Goal: Transaction & Acquisition: Purchase product/service

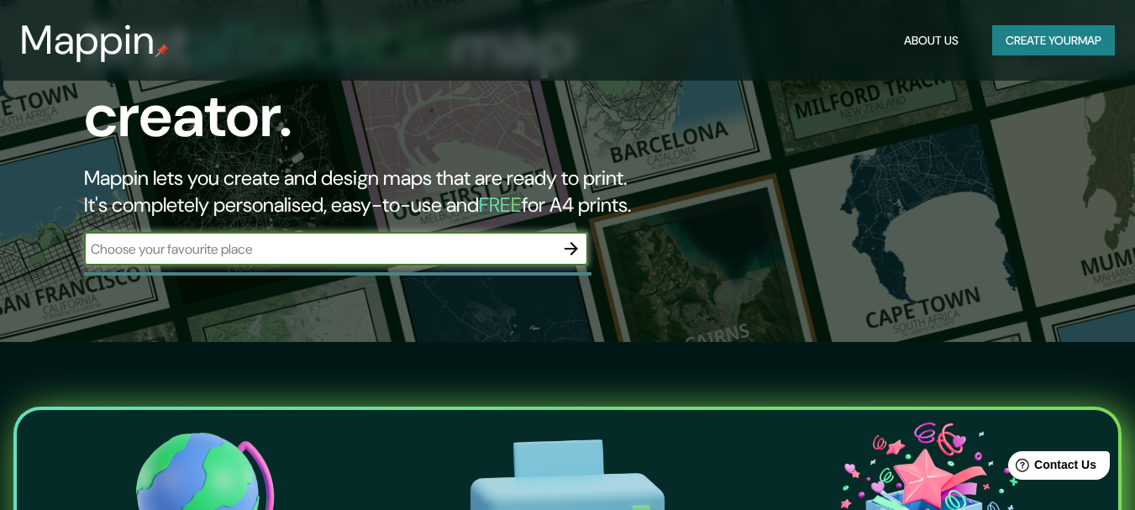
scroll to position [84, 0]
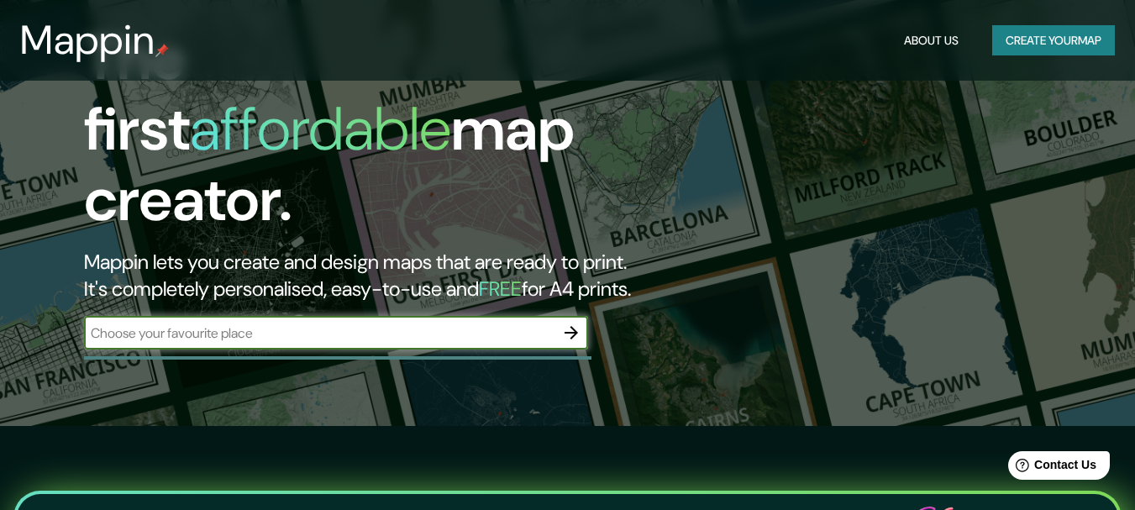
click at [470, 323] on input "text" at bounding box center [319, 332] width 470 height 19
type input "[GEOGRAPHIC_DATA], [GEOGRAPHIC_DATA]"
click at [570, 326] on icon "button" at bounding box center [570, 332] width 13 height 13
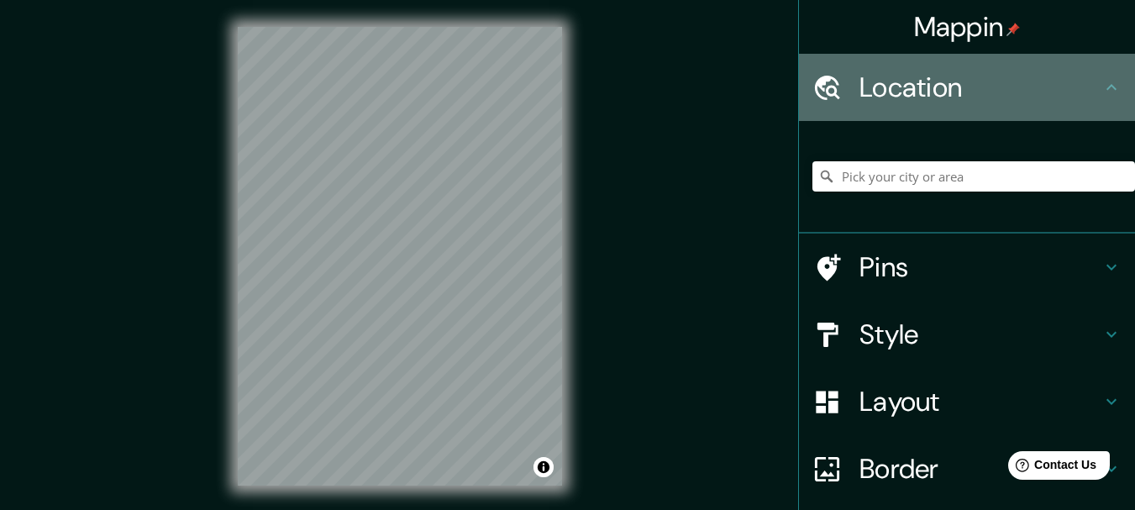
click at [966, 95] on h4 "Location" at bounding box center [980, 88] width 242 height 34
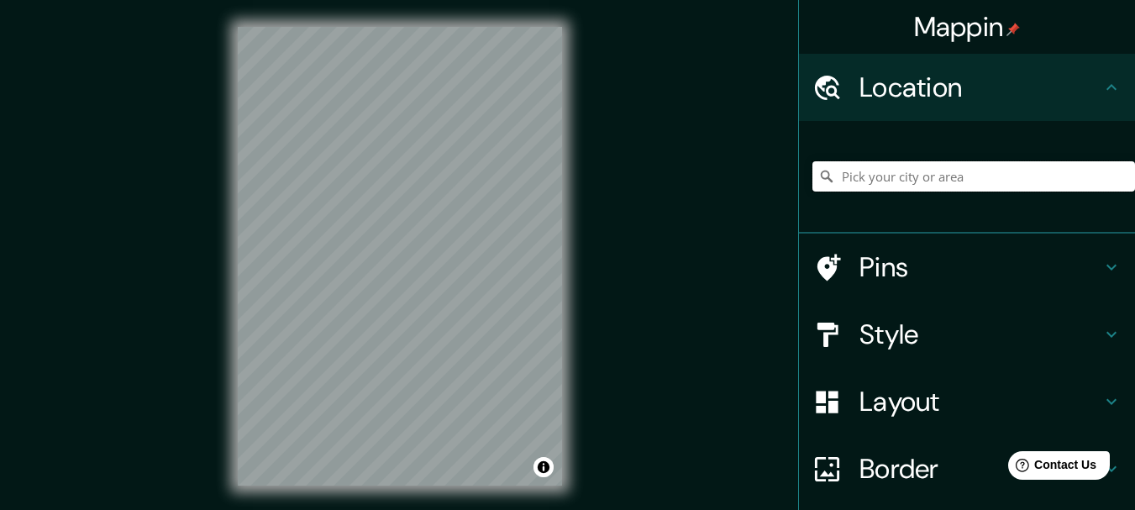
click at [906, 177] on input "Pick your city or area" at bounding box center [973, 176] width 323 height 30
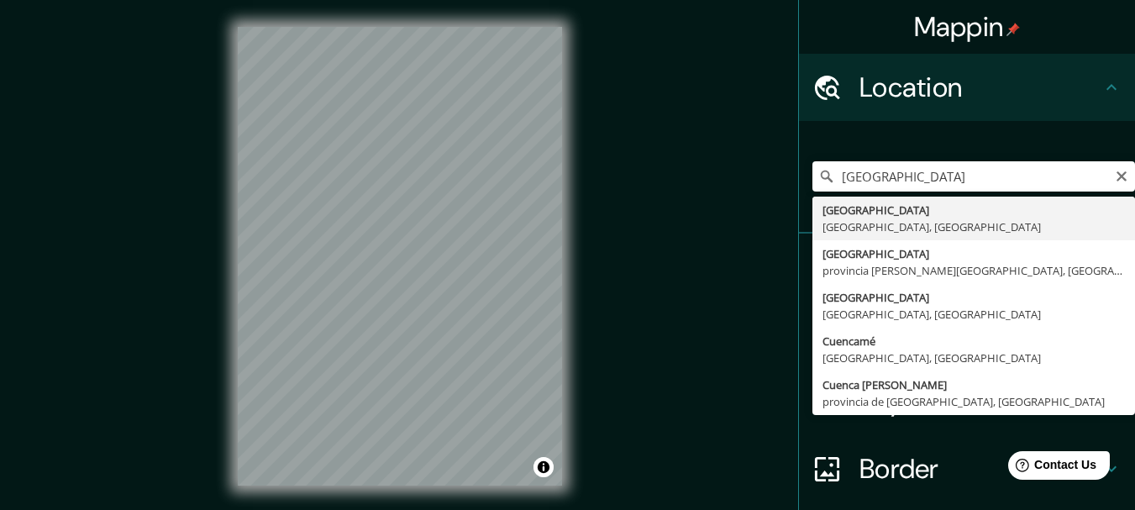
type input "[GEOGRAPHIC_DATA], [GEOGRAPHIC_DATA], [GEOGRAPHIC_DATA]"
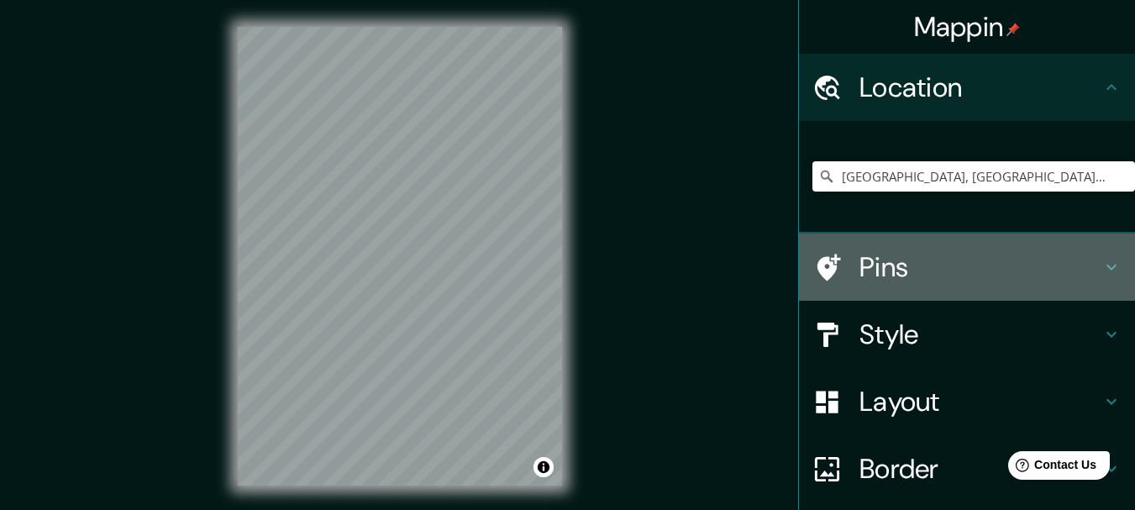
click at [1012, 267] on h4 "Pins" at bounding box center [980, 267] width 242 height 34
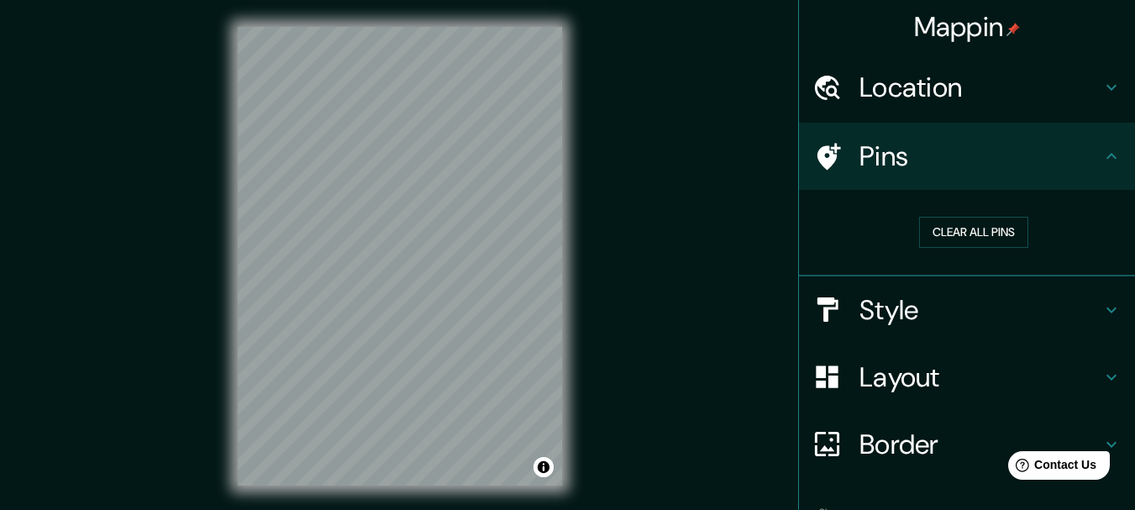
click at [952, 160] on h4 "Pins" at bounding box center [980, 156] width 242 height 34
click at [930, 313] on h4 "Style" at bounding box center [980, 310] width 242 height 34
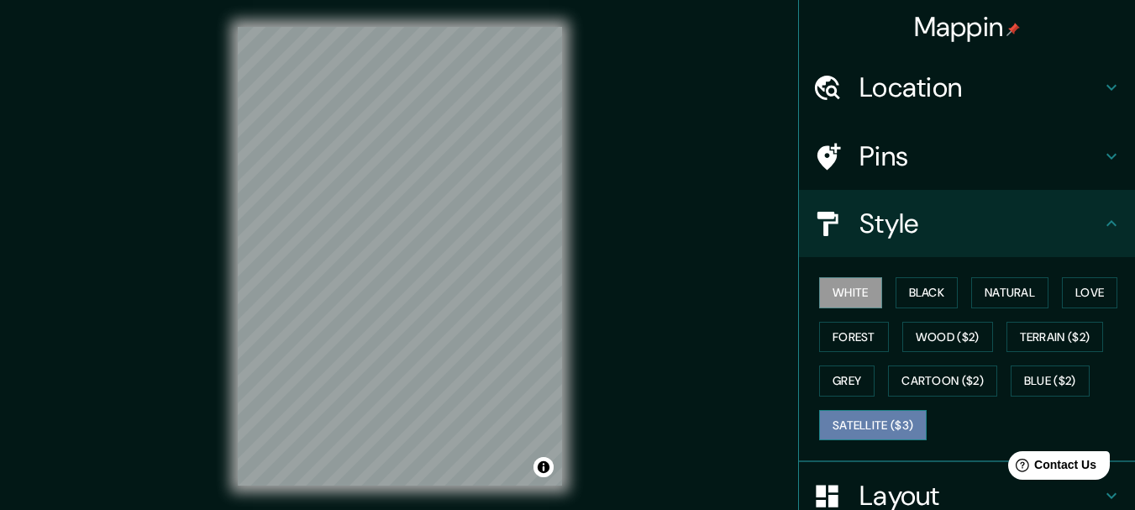
click at [926, 424] on button "Satellite ($3)" at bounding box center [873, 425] width 108 height 31
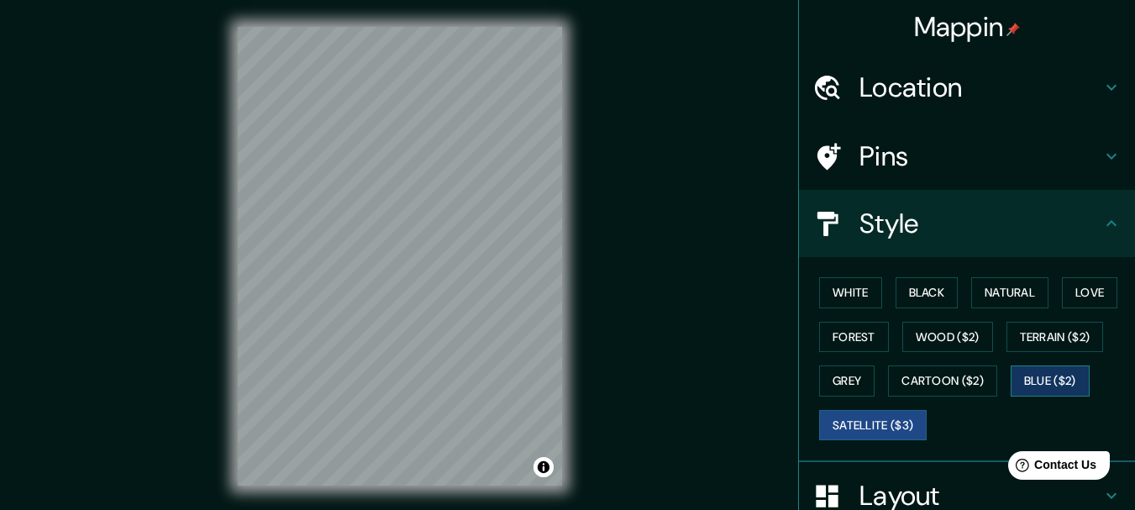
click at [1010, 396] on button "Blue ($2)" at bounding box center [1049, 380] width 79 height 31
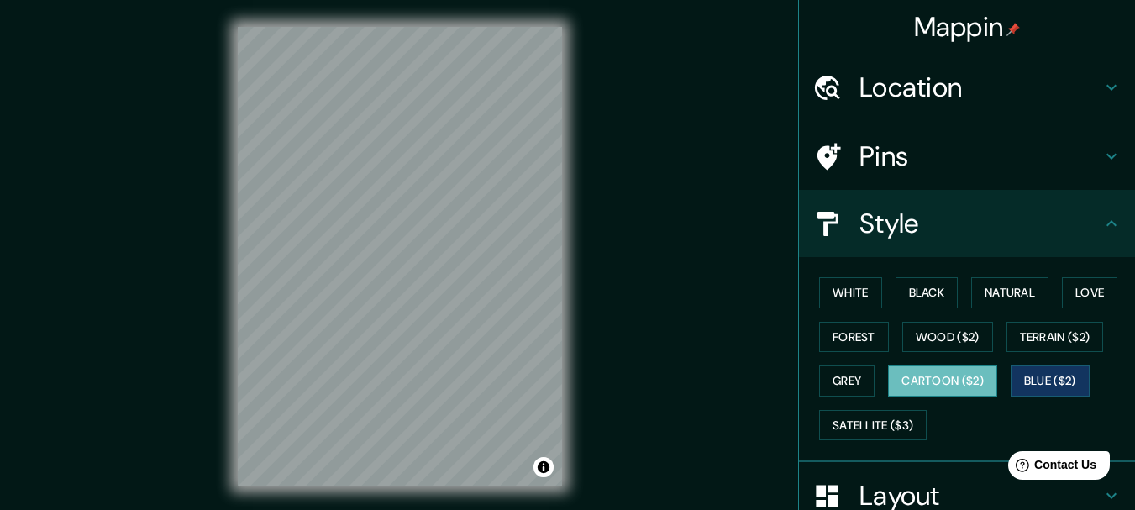
click at [997, 384] on button "Cartoon ($2)" at bounding box center [942, 380] width 109 height 31
click at [874, 374] on button "Grey" at bounding box center [846, 380] width 55 height 31
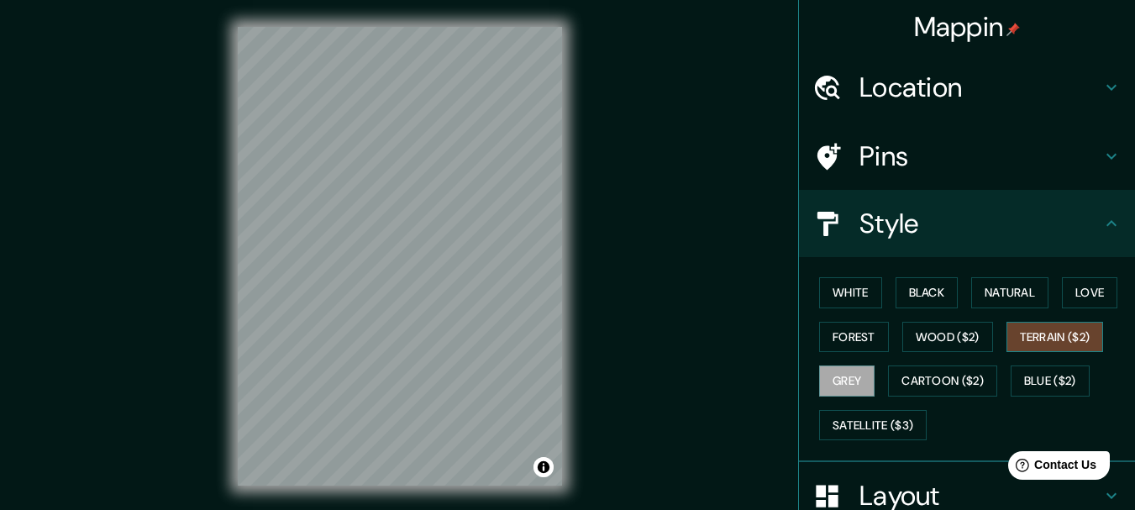
click at [1006, 353] on button "Terrain ($2)" at bounding box center [1054, 337] width 97 height 31
click at [993, 340] on button "Wood ($2)" at bounding box center [947, 337] width 91 height 31
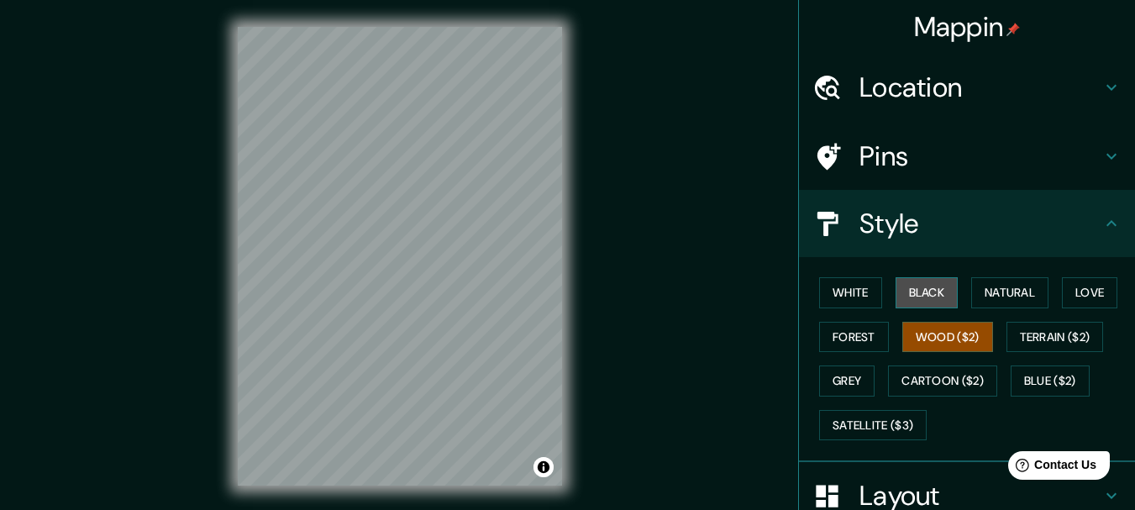
click at [910, 294] on button "Black" at bounding box center [926, 292] width 63 height 31
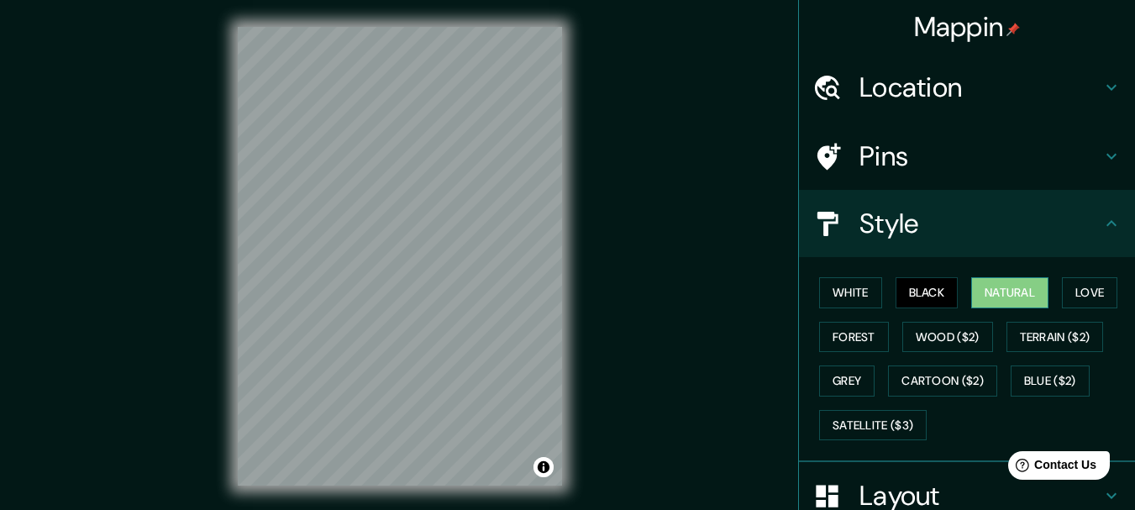
click at [1011, 298] on button "Natural" at bounding box center [1009, 292] width 77 height 31
click at [845, 294] on button "White" at bounding box center [850, 292] width 63 height 31
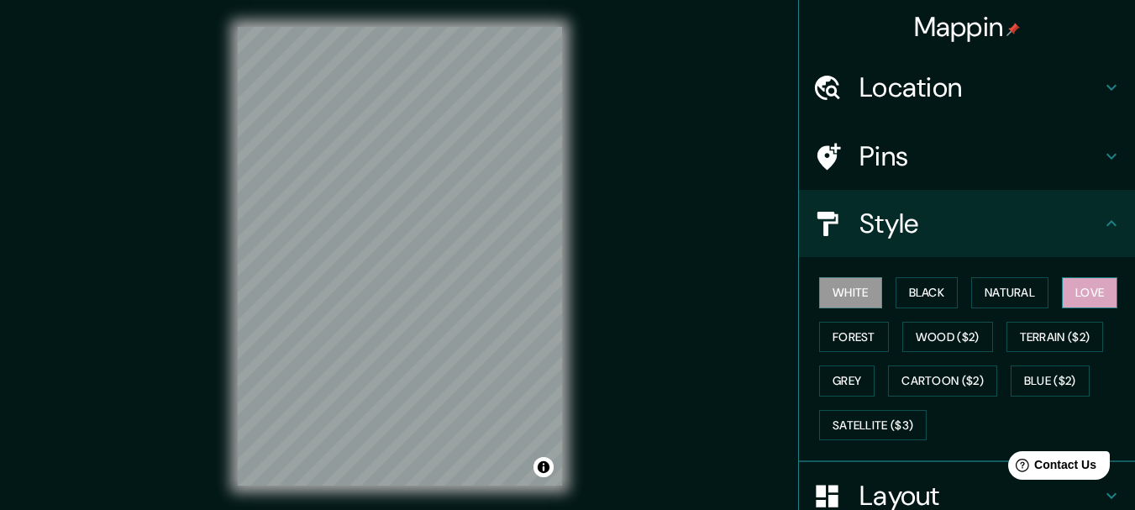
click at [1062, 308] on button "Love" at bounding box center [1089, 292] width 55 height 31
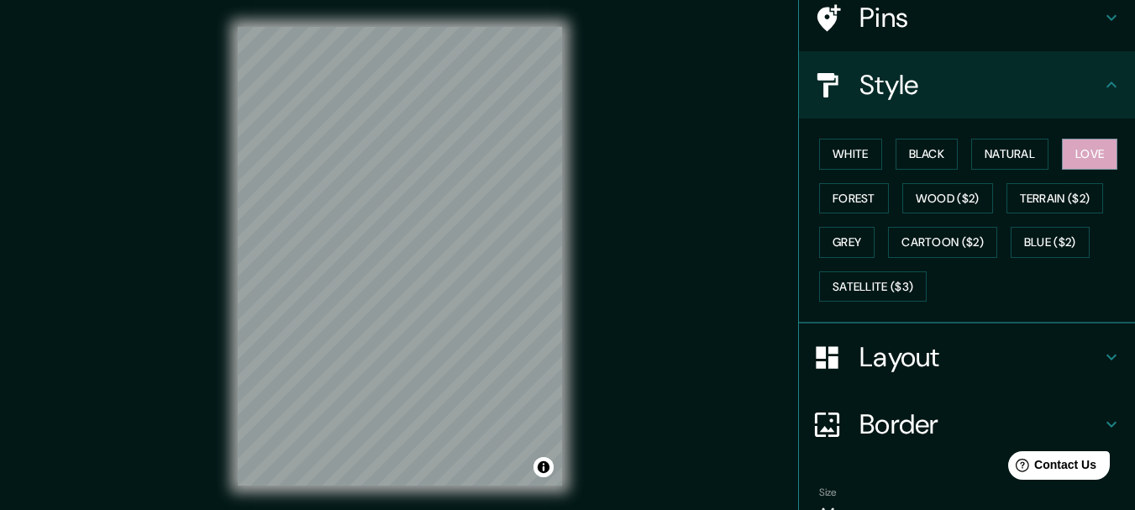
scroll to position [168, 0]
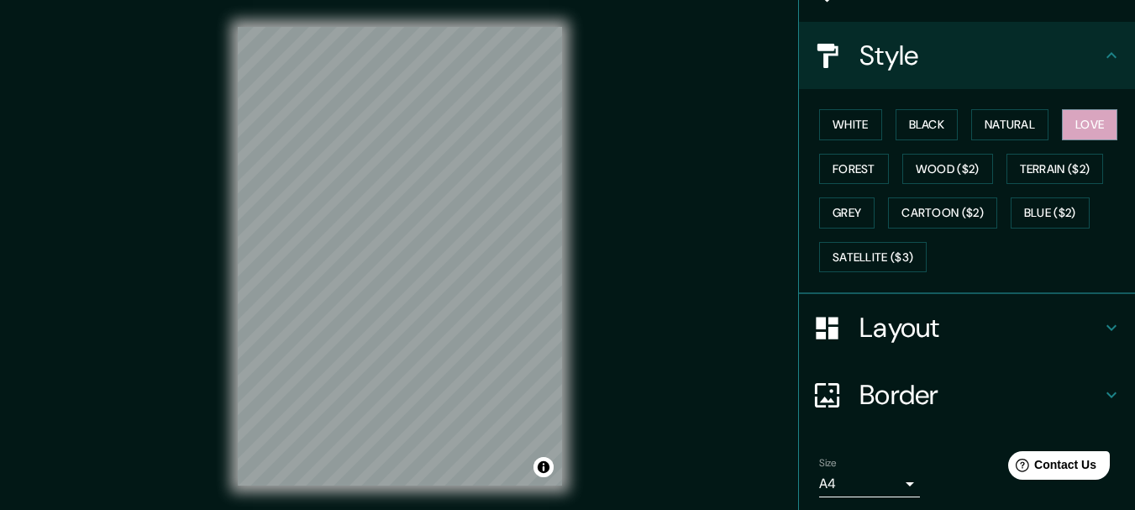
click at [1015, 333] on h4 "Layout" at bounding box center [980, 328] width 242 height 34
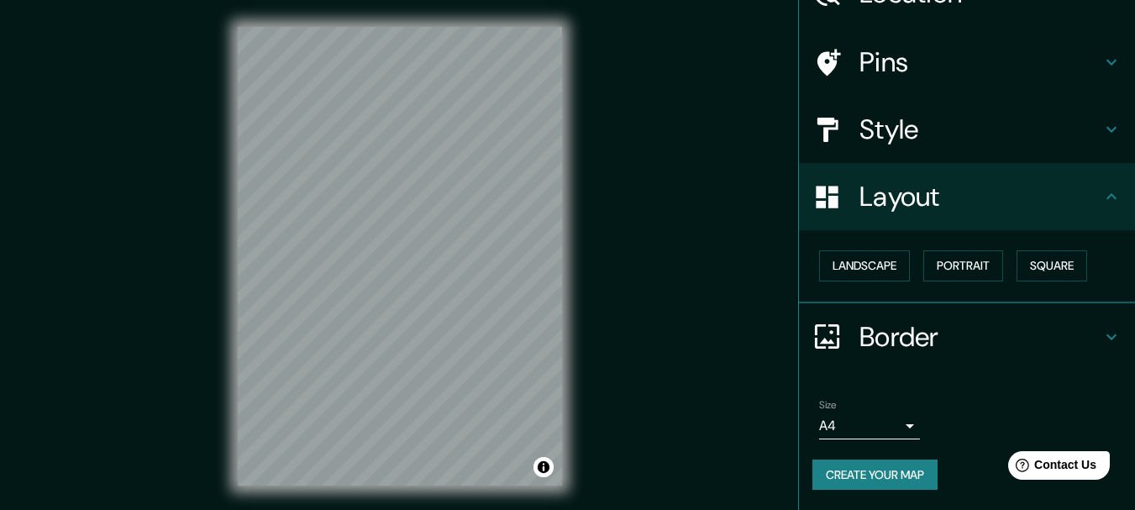
scroll to position [94, 0]
click at [864, 266] on button "Landscape" at bounding box center [864, 265] width 91 height 31
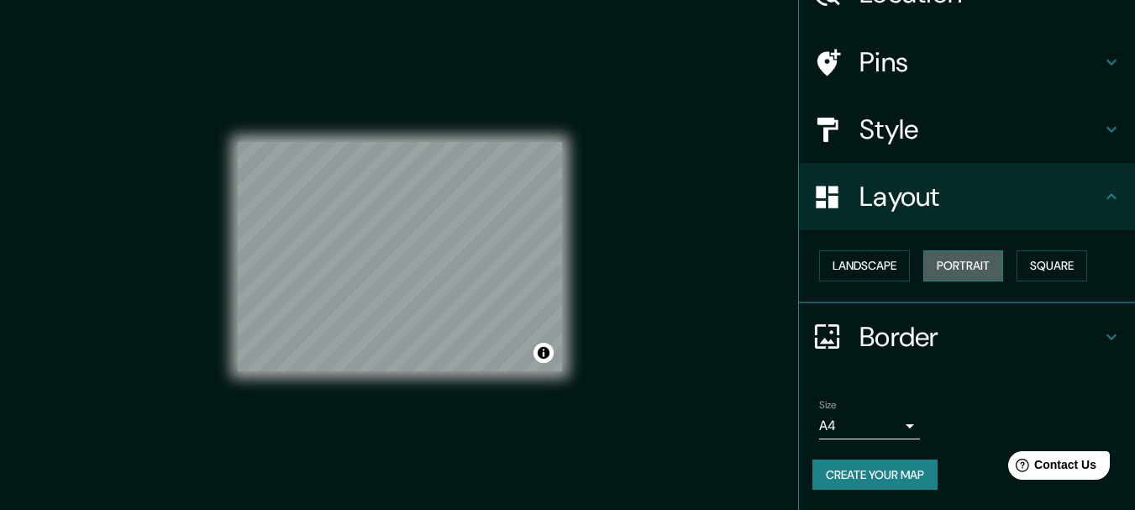
click at [951, 270] on button "Portrait" at bounding box center [963, 265] width 80 height 31
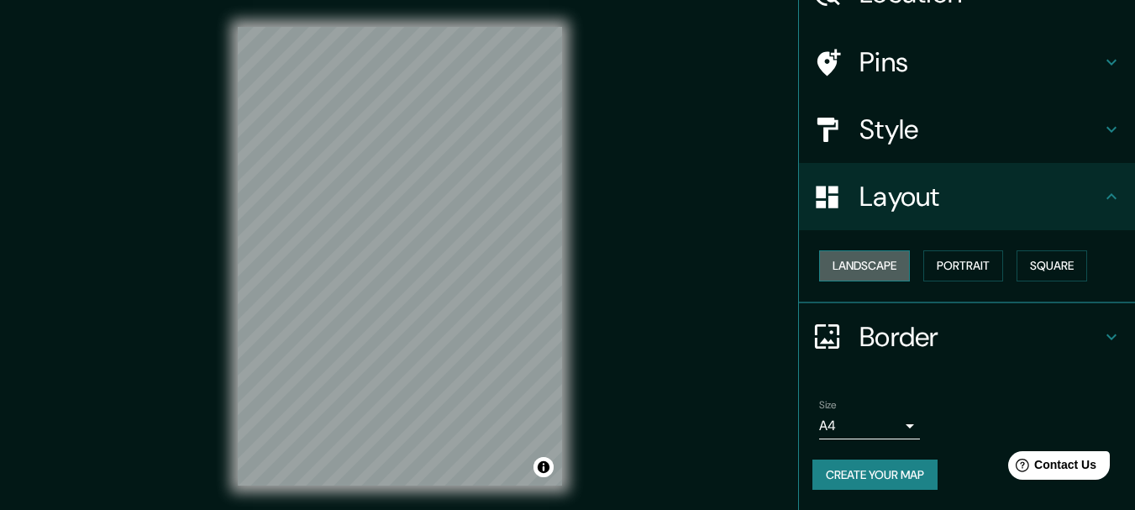
click at [860, 267] on button "Landscape" at bounding box center [864, 265] width 91 height 31
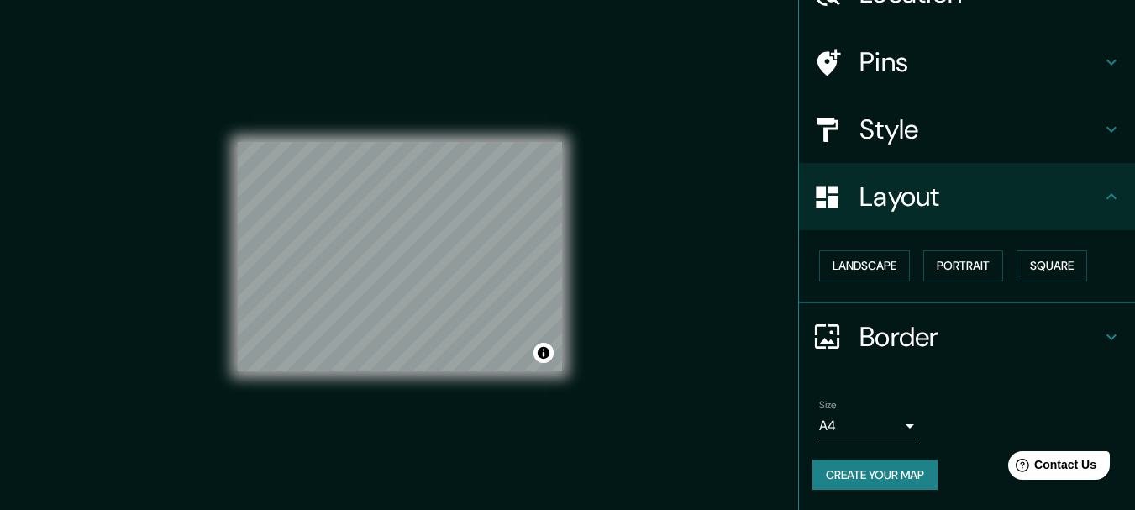
click at [1006, 335] on h4 "Border" at bounding box center [980, 337] width 242 height 34
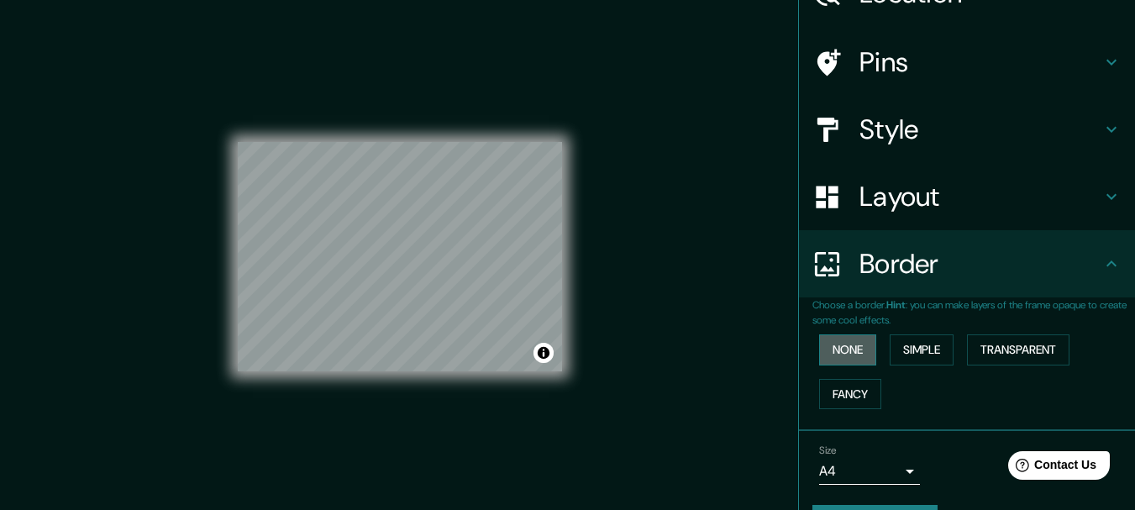
click at [838, 344] on button "None" at bounding box center [847, 349] width 57 height 31
click at [847, 349] on button "None" at bounding box center [847, 349] width 57 height 31
click at [910, 349] on button "Simple" at bounding box center [921, 349] width 64 height 31
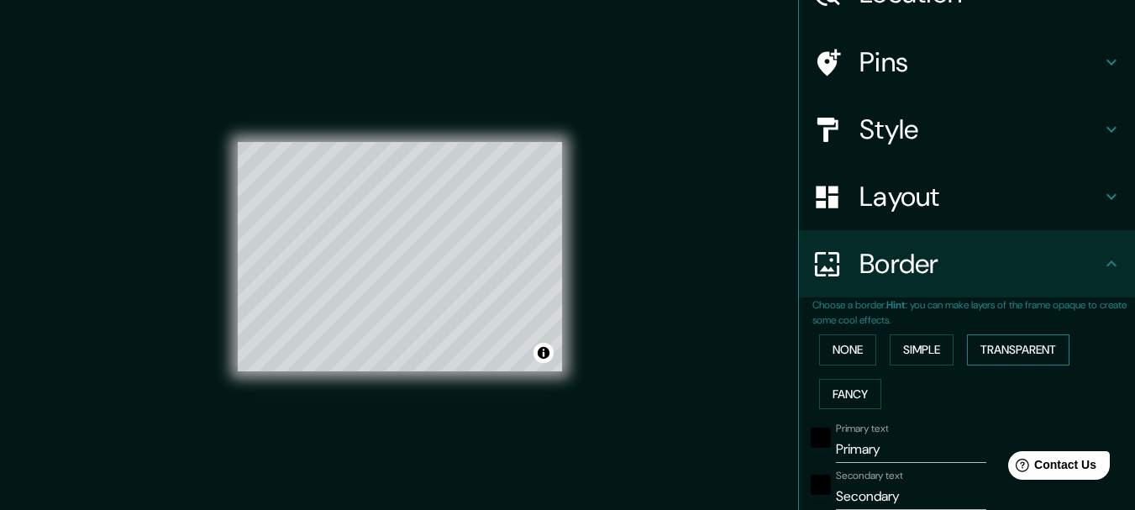
click at [1010, 346] on button "Transparent" at bounding box center [1018, 349] width 102 height 31
click at [839, 389] on button "Fancy" at bounding box center [850, 394] width 62 height 31
click at [842, 352] on button "None" at bounding box center [847, 349] width 57 height 31
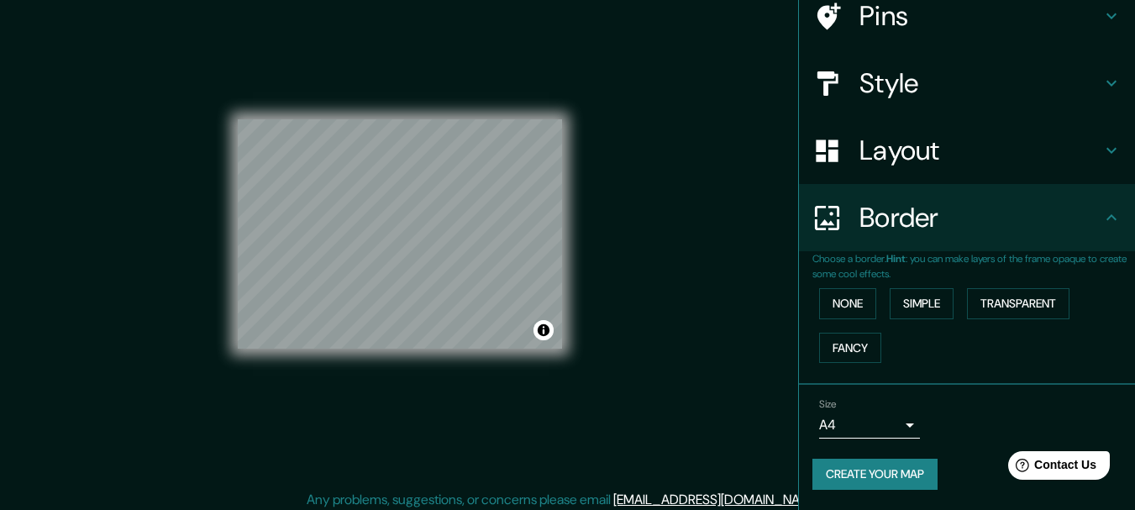
scroll to position [29, 0]
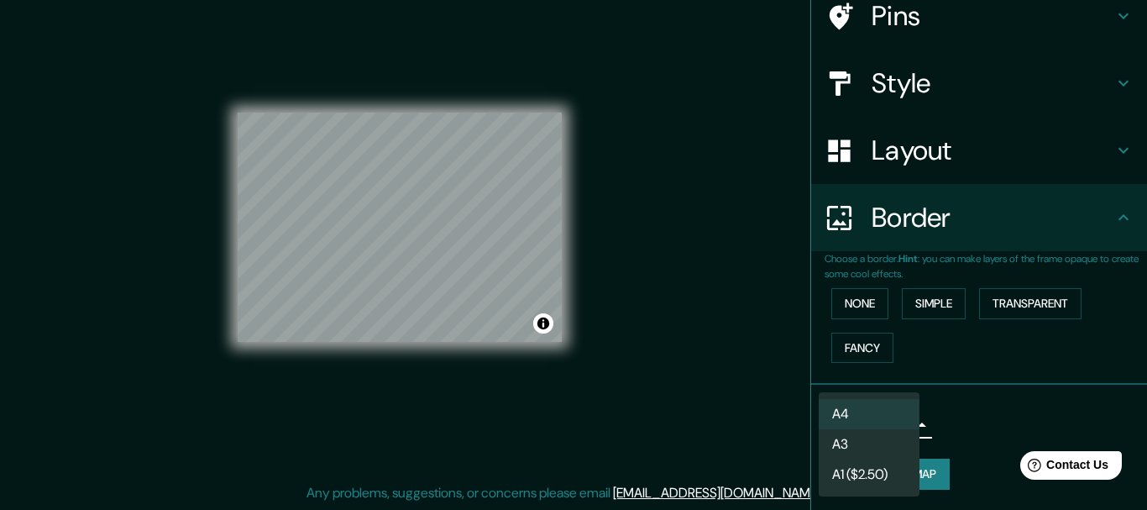
drag, startPoint x: 894, startPoint y: 425, endPoint x: 908, endPoint y: 425, distance: 13.4
click at [908, 425] on body "Mappin Location [GEOGRAPHIC_DATA], [GEOGRAPHIC_DATA], [GEOGRAPHIC_DATA] Pins St…" at bounding box center [573, 226] width 1147 height 510
click at [890, 440] on li "A3" at bounding box center [869, 444] width 101 height 30
type input "a4"
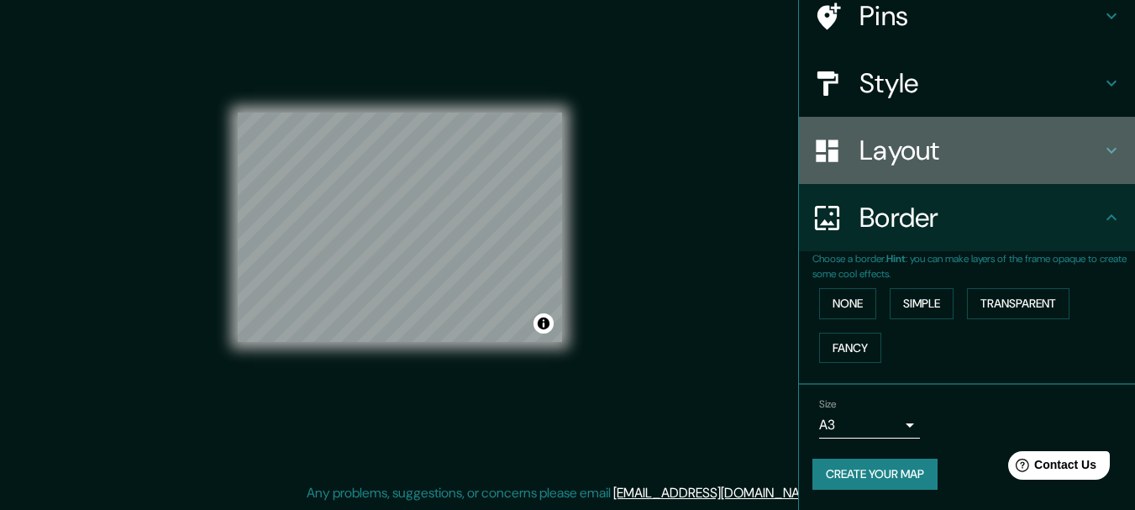
click at [994, 155] on h4 "Layout" at bounding box center [980, 151] width 242 height 34
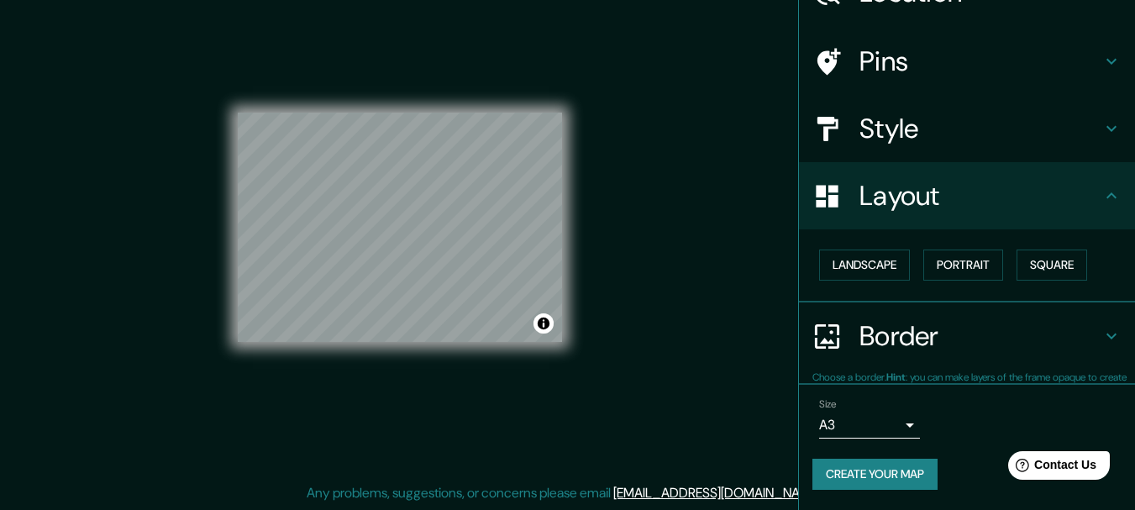
scroll to position [94, 0]
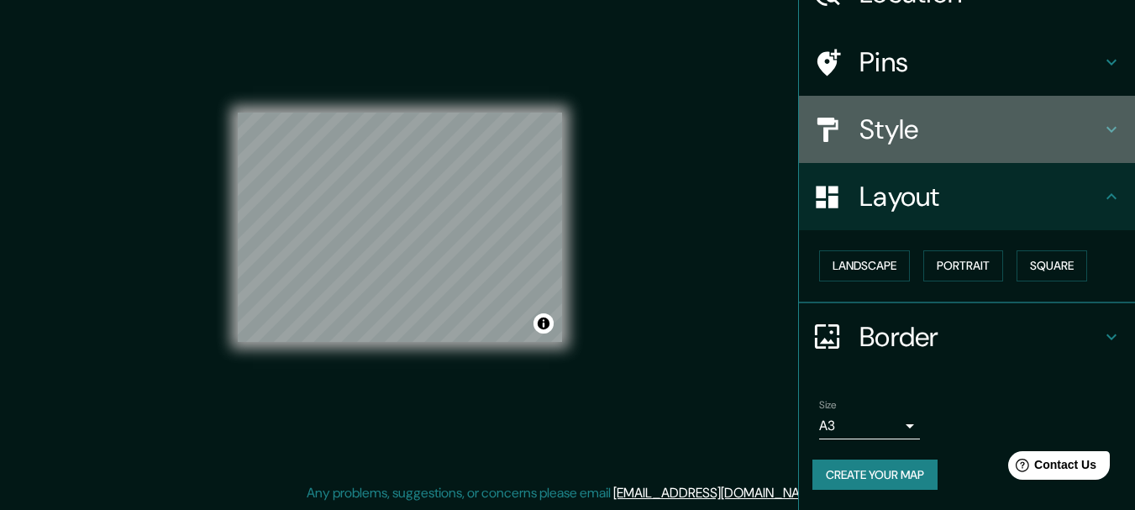
click at [1014, 133] on h4 "Style" at bounding box center [980, 130] width 242 height 34
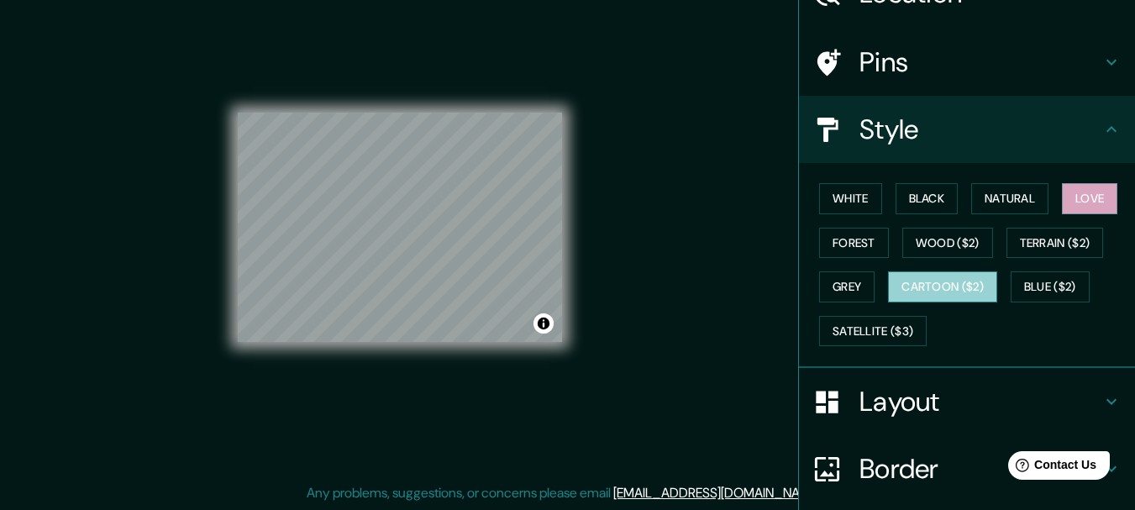
click at [997, 289] on button "Cartoon ($2)" at bounding box center [942, 286] width 109 height 31
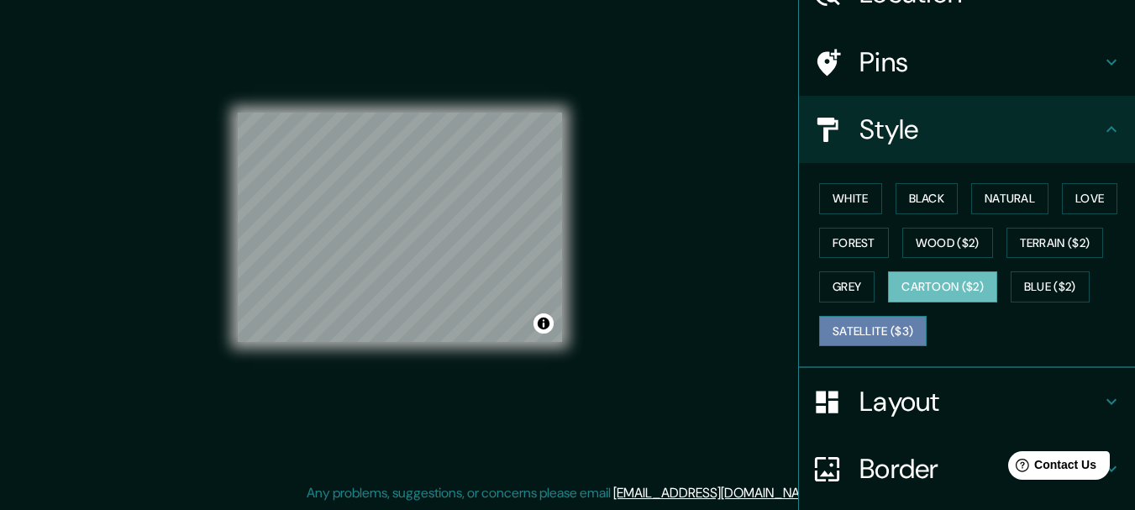
click at [926, 328] on button "Satellite ($3)" at bounding box center [873, 331] width 108 height 31
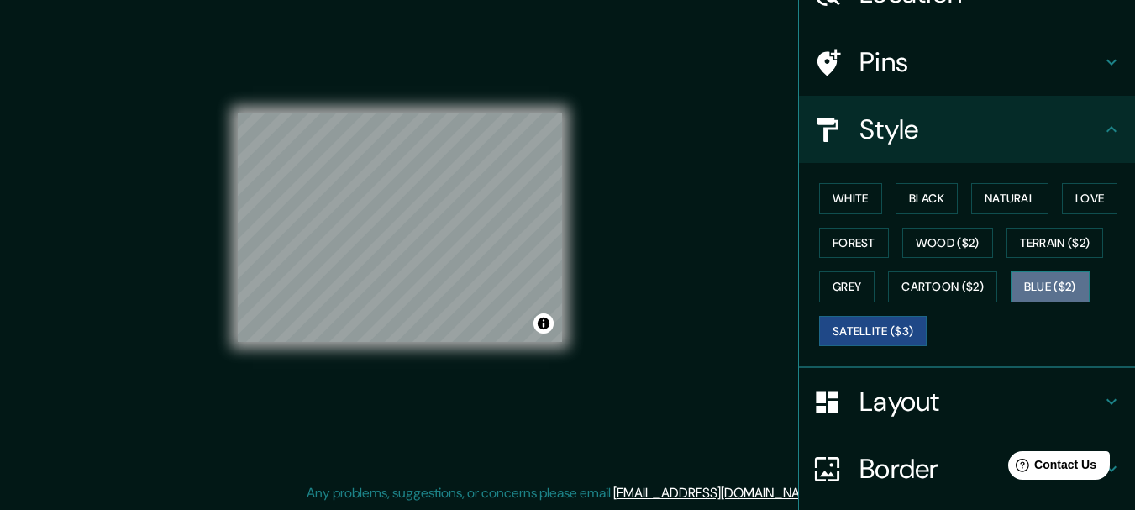
click at [1010, 302] on button "Blue ($2)" at bounding box center [1049, 286] width 79 height 31
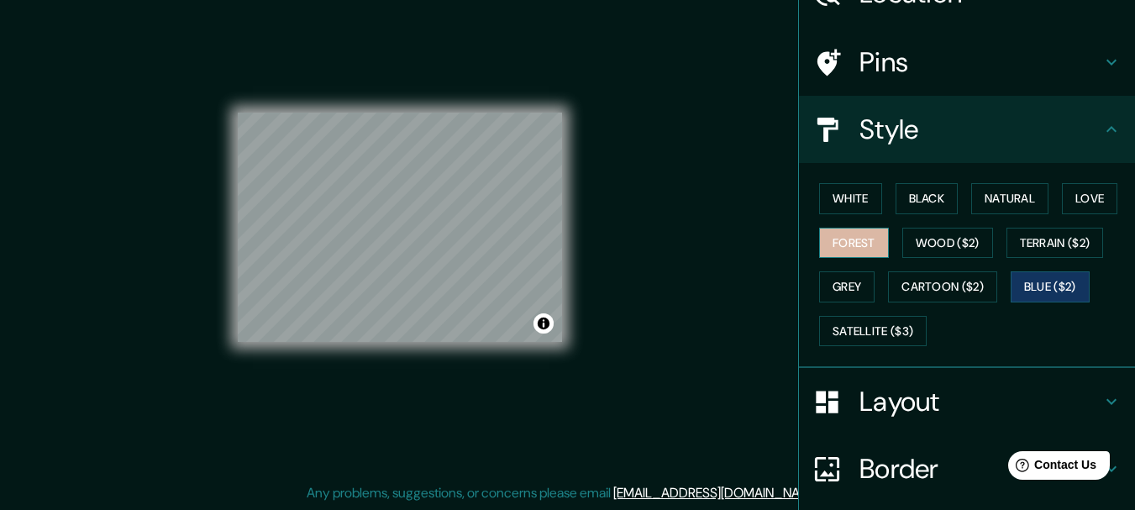
click at [889, 241] on button "Forest" at bounding box center [854, 243] width 70 height 31
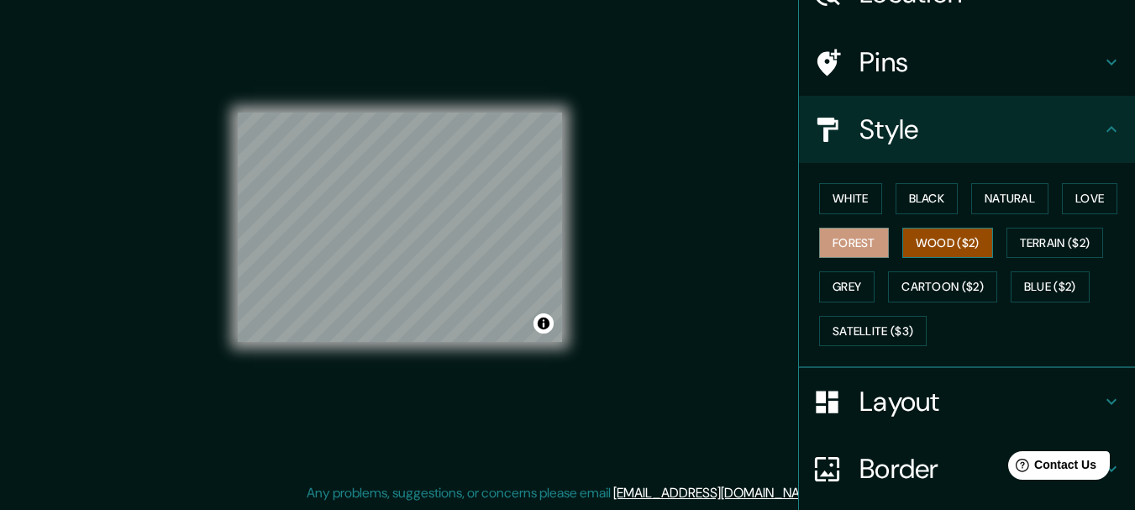
click at [993, 242] on button "Wood ($2)" at bounding box center [947, 243] width 91 height 31
click at [924, 198] on button "Black" at bounding box center [926, 198] width 63 height 31
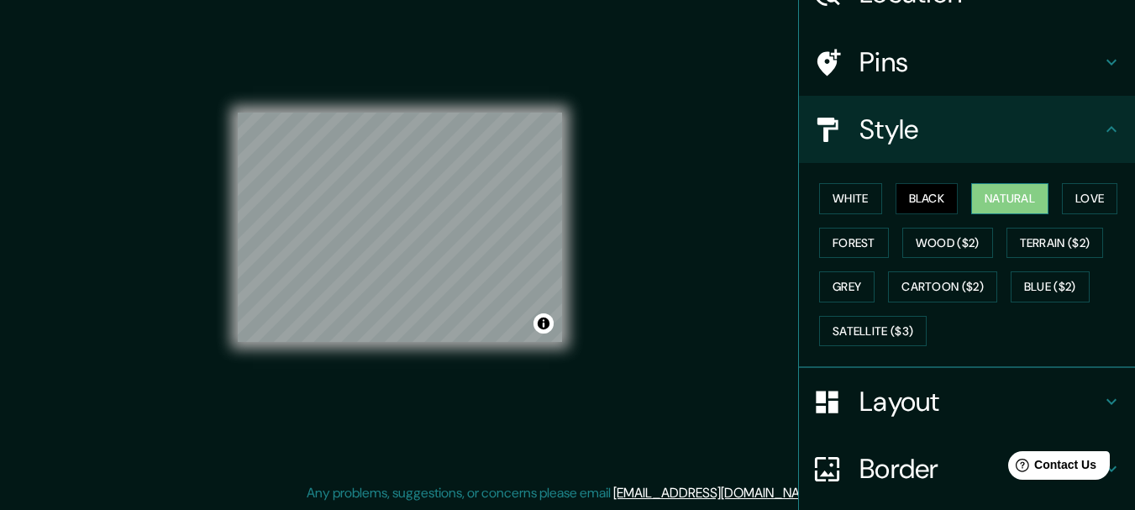
click at [990, 201] on button "Natural" at bounding box center [1009, 198] width 77 height 31
click at [1062, 214] on button "Love" at bounding box center [1089, 198] width 55 height 31
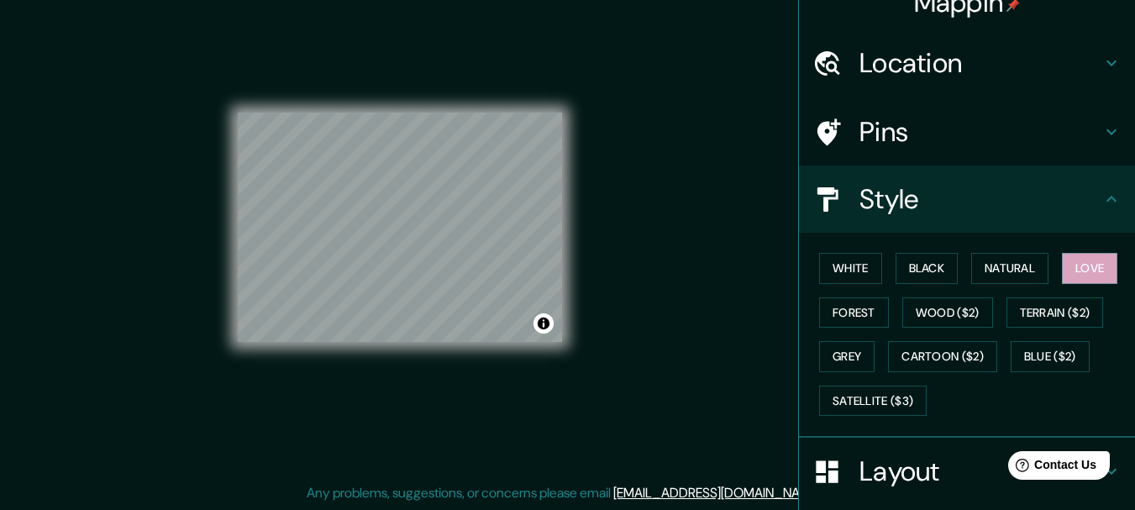
scroll to position [0, 0]
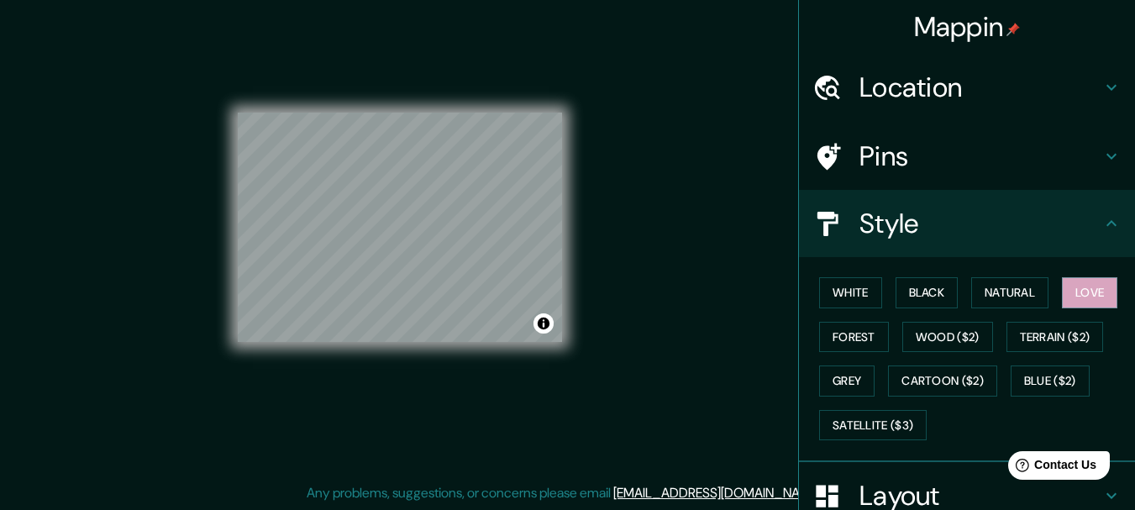
click at [961, 149] on h4 "Pins" at bounding box center [980, 156] width 242 height 34
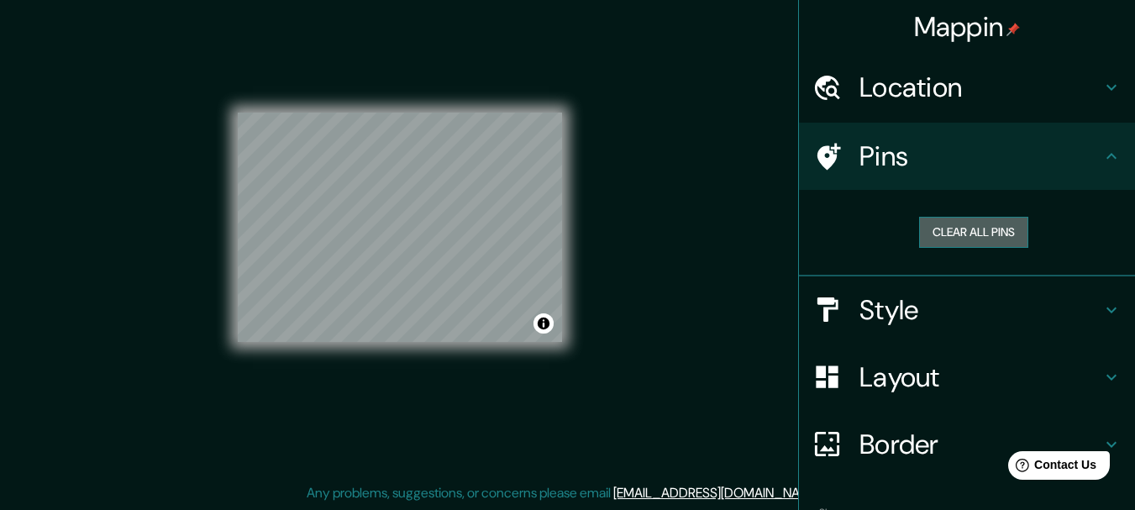
click at [974, 230] on button "Clear all pins" at bounding box center [973, 232] width 109 height 31
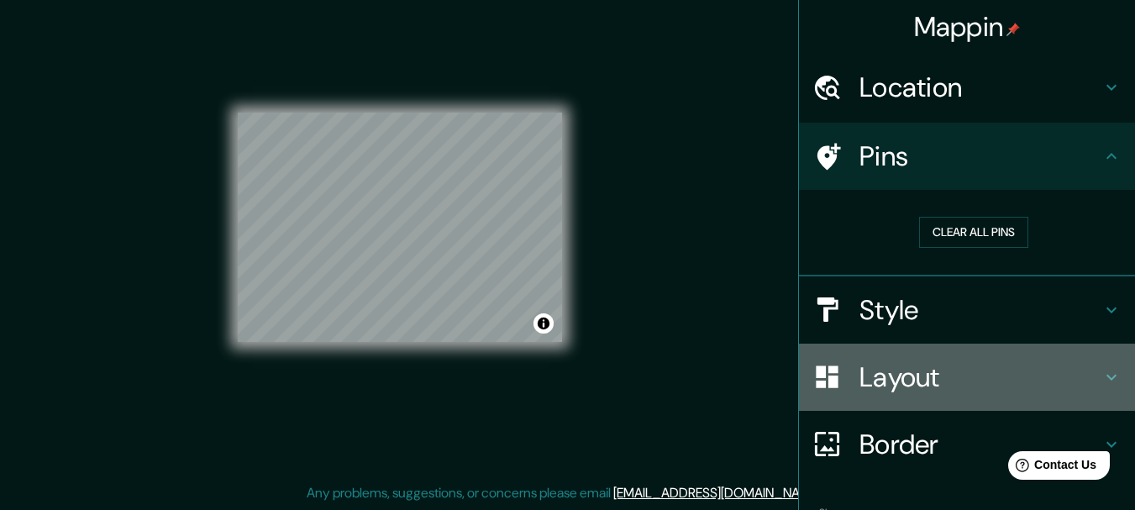
click at [935, 378] on h4 "Layout" at bounding box center [980, 377] width 242 height 34
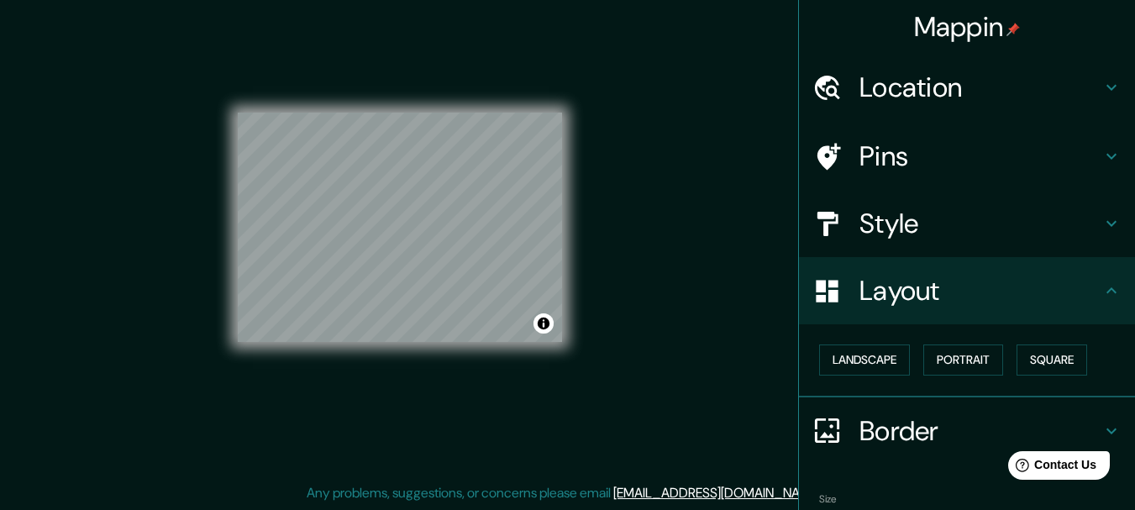
click at [922, 426] on h4 "Border" at bounding box center [980, 431] width 242 height 34
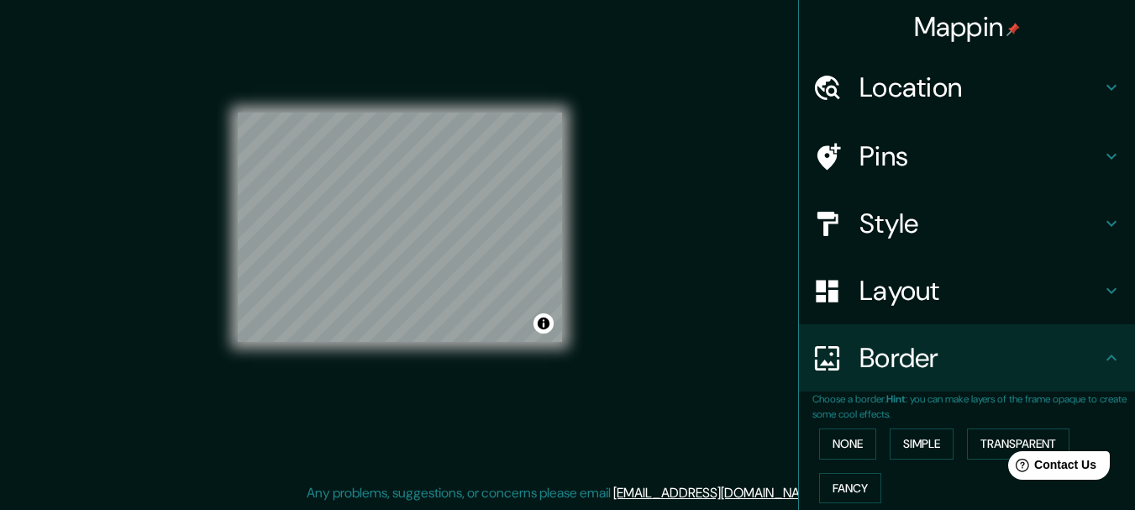
click at [952, 296] on h4 "Layout" at bounding box center [980, 291] width 242 height 34
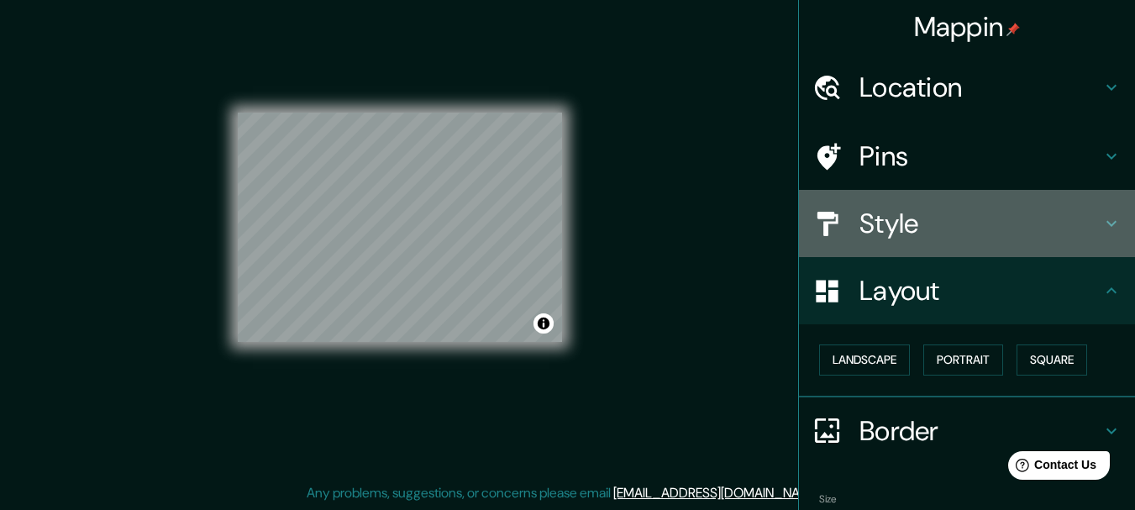
click at [949, 226] on h4 "Style" at bounding box center [980, 224] width 242 height 34
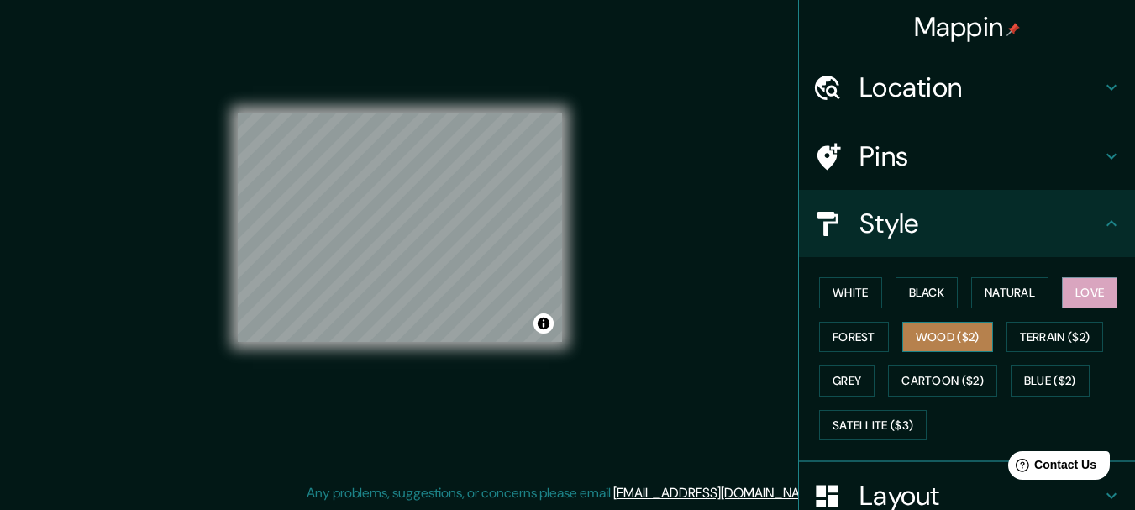
click at [993, 331] on button "Wood ($2)" at bounding box center [947, 337] width 91 height 31
click at [944, 144] on h4 "Pins" at bounding box center [980, 156] width 242 height 34
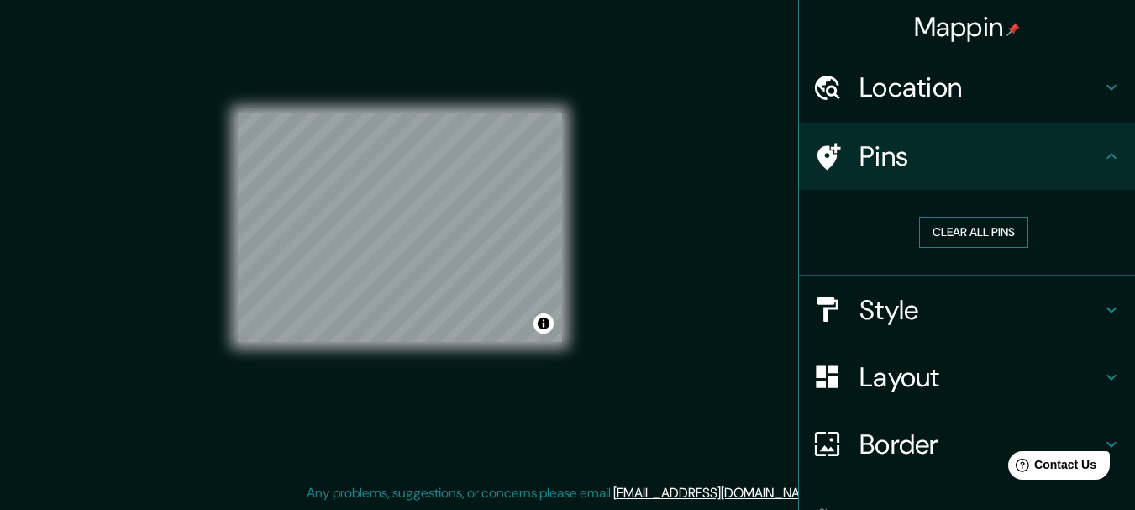
click at [962, 239] on button "Clear all pins" at bounding box center [973, 232] width 109 height 31
click at [920, 307] on h4 "Style" at bounding box center [980, 310] width 242 height 34
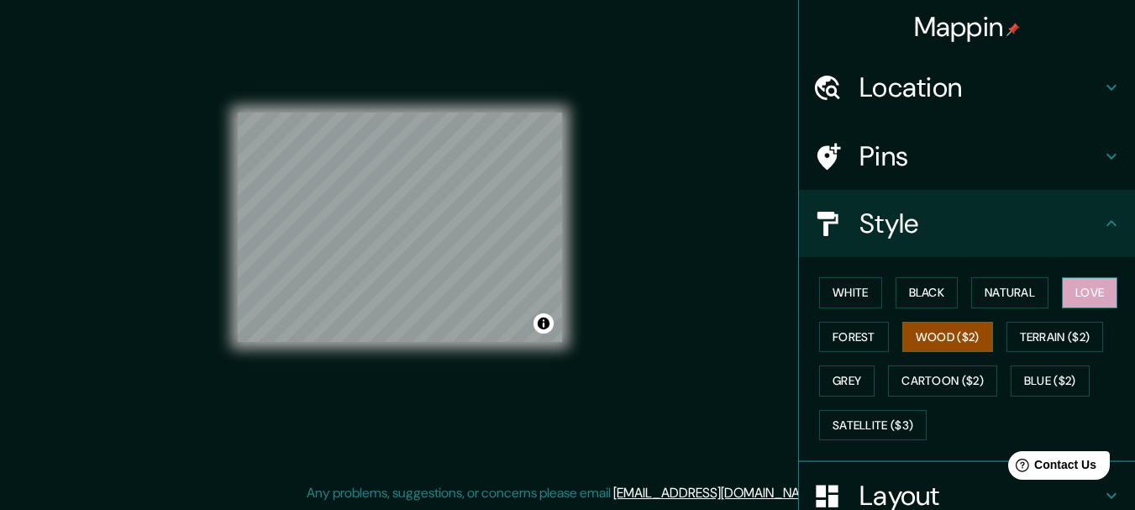
click at [1062, 308] on button "Love" at bounding box center [1089, 292] width 55 height 31
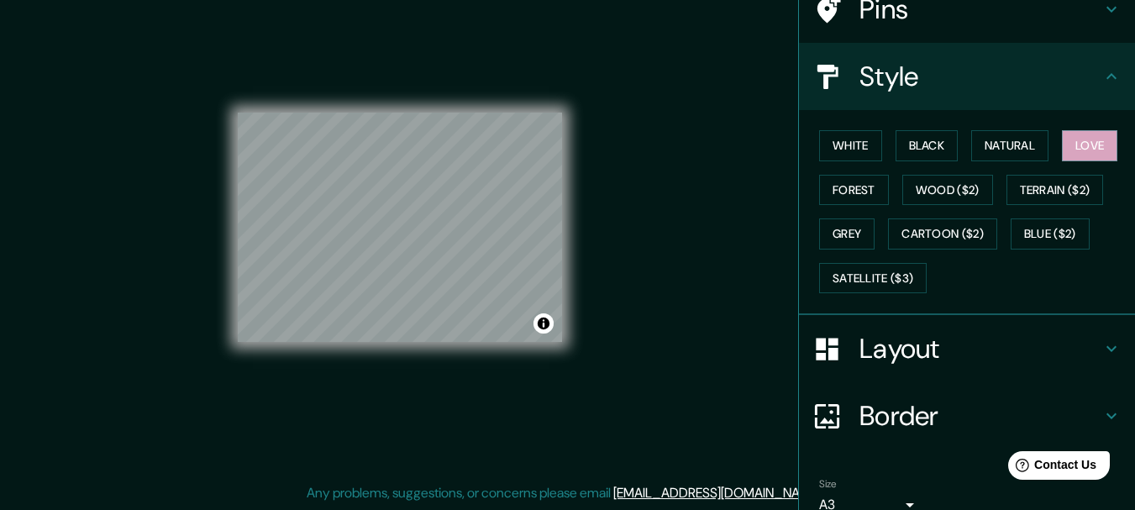
scroll to position [227, 0]
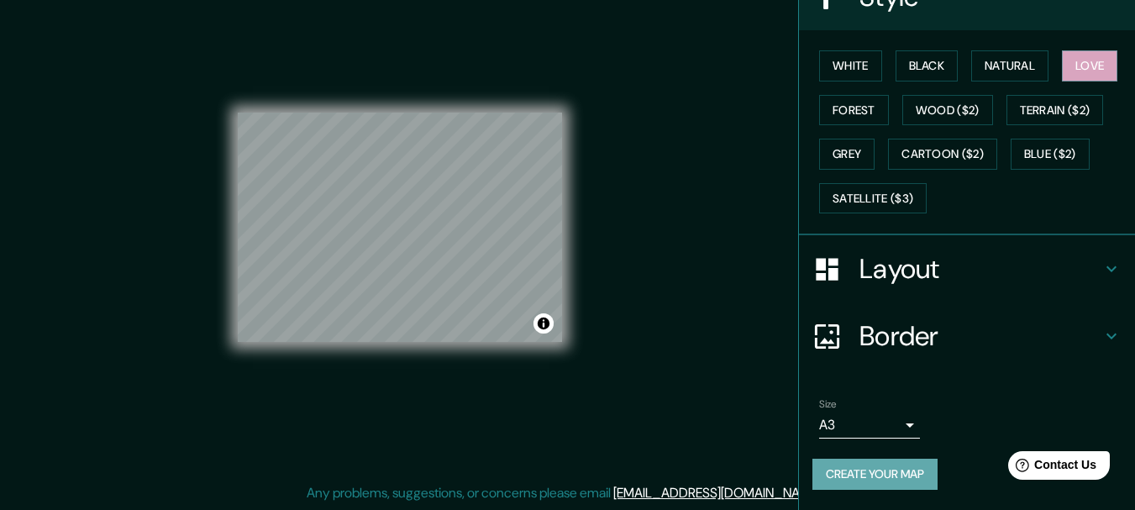
click at [866, 472] on button "Create your map" at bounding box center [874, 474] width 125 height 31
click at [865, 473] on button "Create your map" at bounding box center [874, 474] width 125 height 31
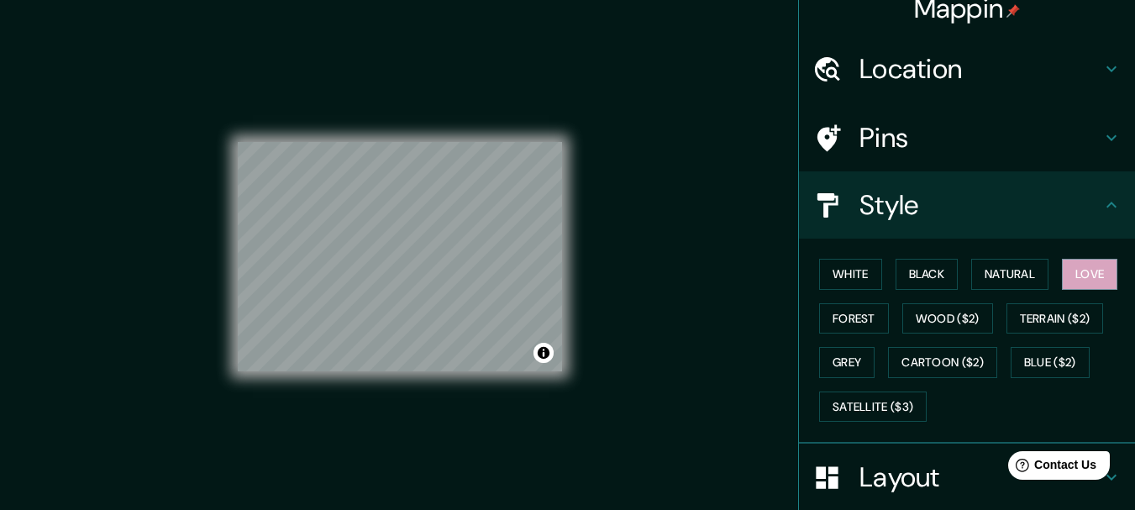
scroll to position [0, 0]
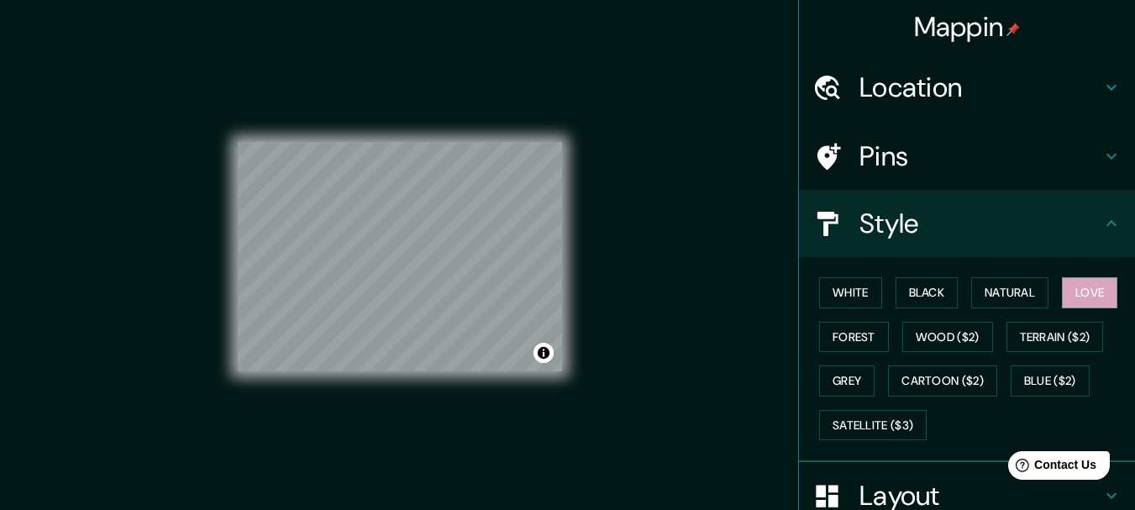
click at [978, 30] on h4 "Mappin" at bounding box center [967, 27] width 107 height 34
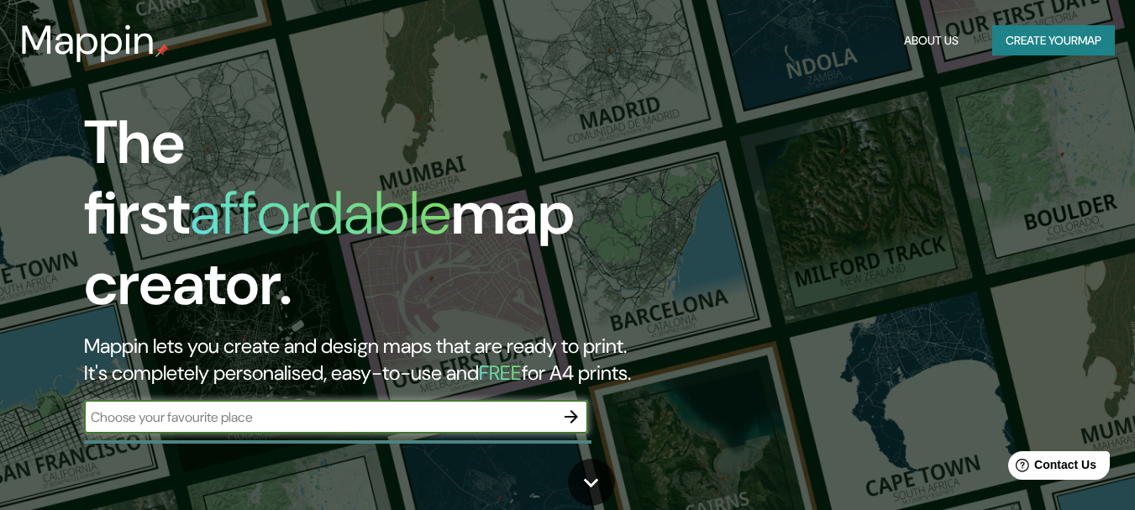
click at [1052, 40] on button "Create your map" at bounding box center [1053, 40] width 123 height 31
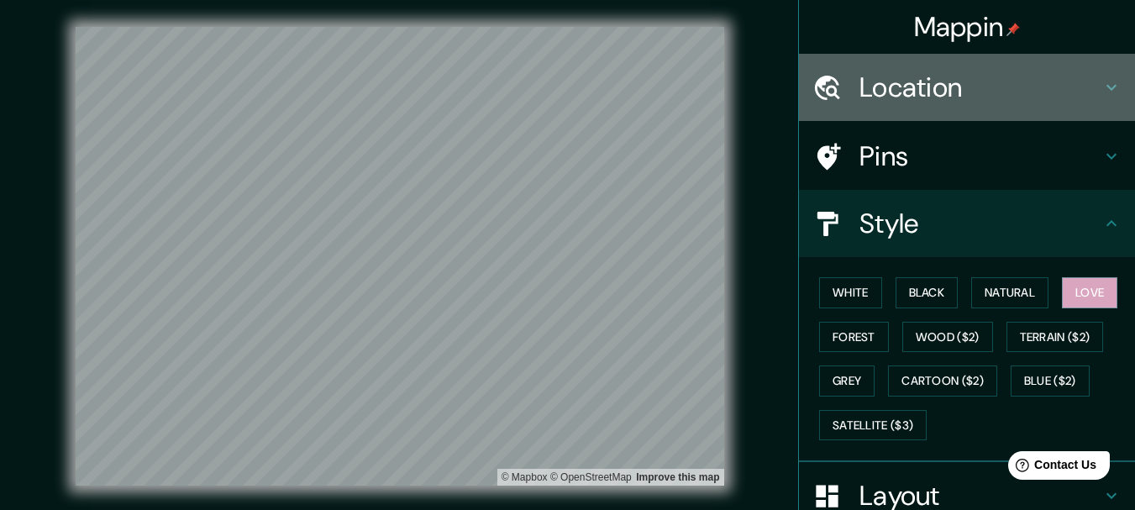
click at [995, 87] on h4 "Location" at bounding box center [980, 88] width 242 height 34
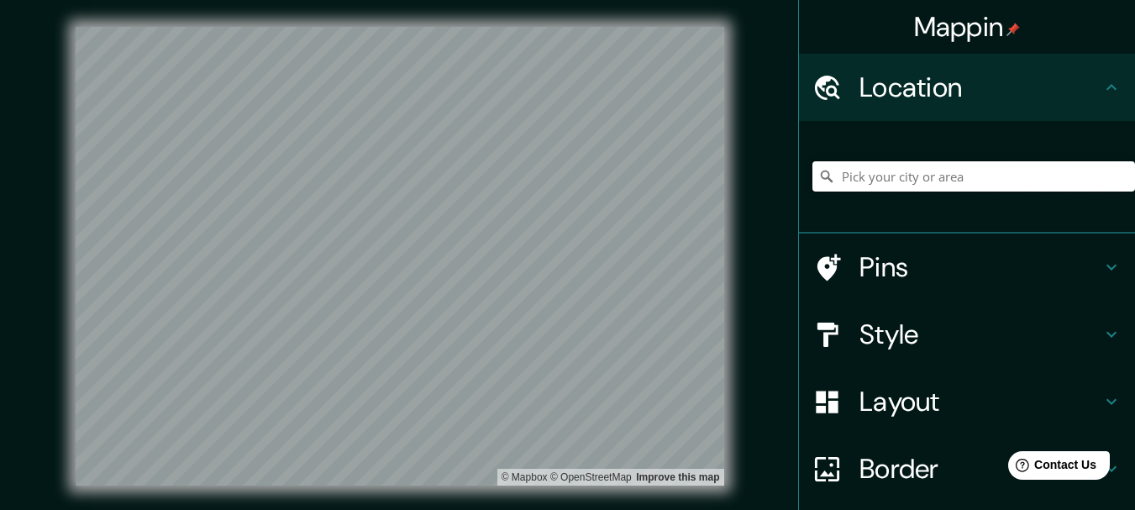
click at [904, 179] on input "Pick your city or area" at bounding box center [973, 176] width 323 height 30
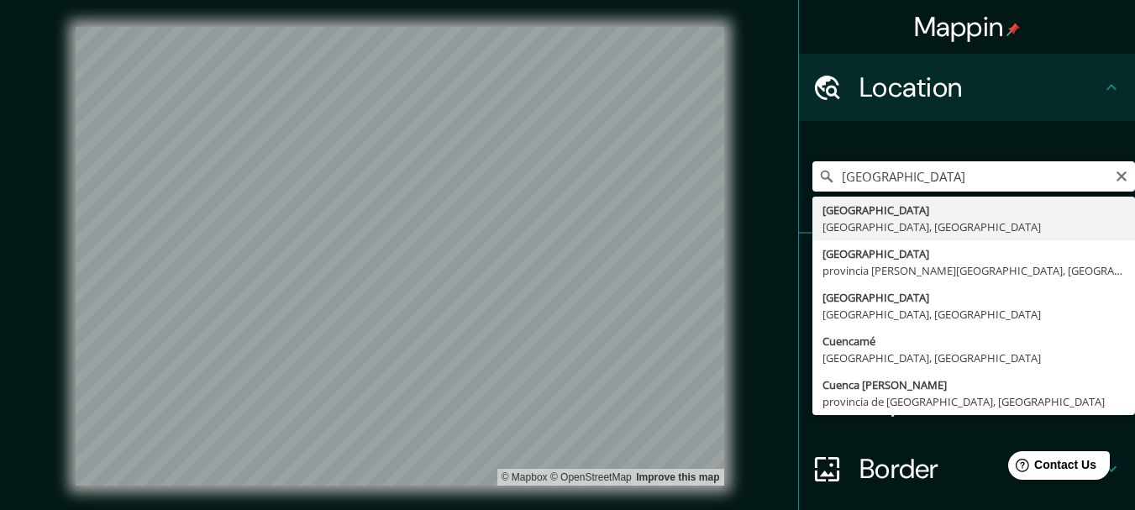
type input "[GEOGRAPHIC_DATA], [GEOGRAPHIC_DATA], [GEOGRAPHIC_DATA]"
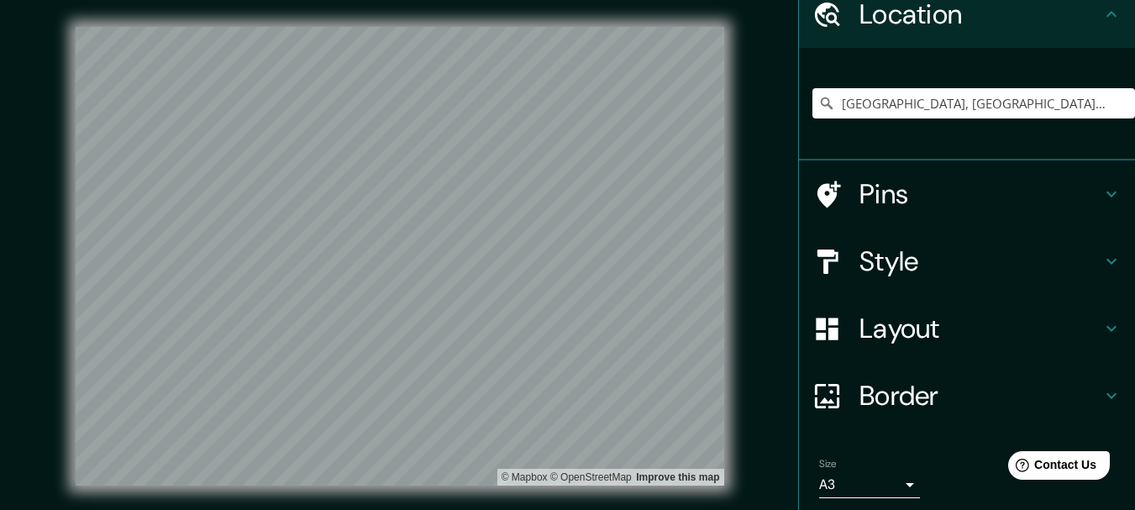
scroll to position [133, 0]
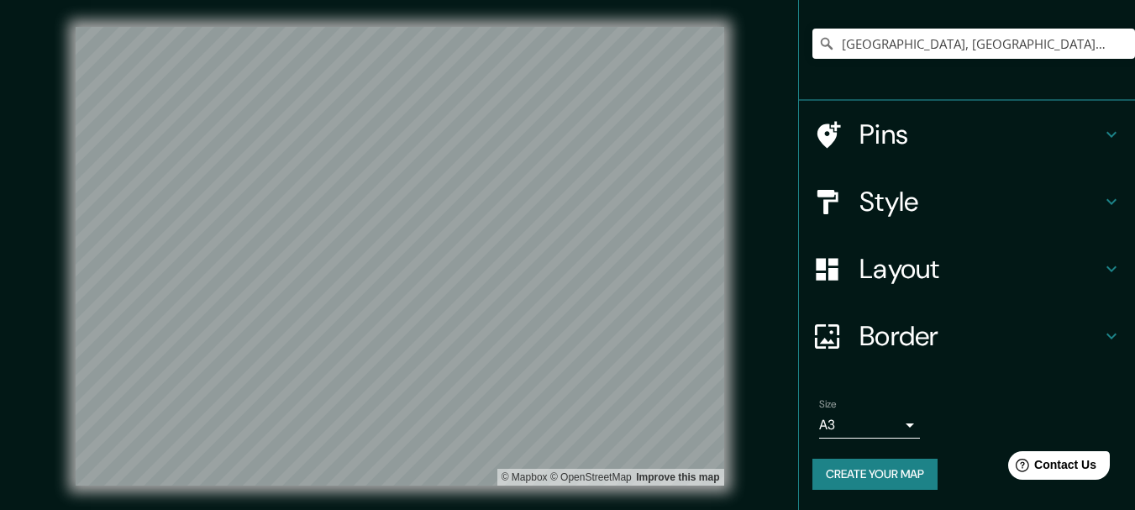
click at [840, 475] on button "Create your map" at bounding box center [874, 474] width 125 height 31
click at [1057, 461] on span "Contact Us" at bounding box center [1065, 465] width 65 height 14
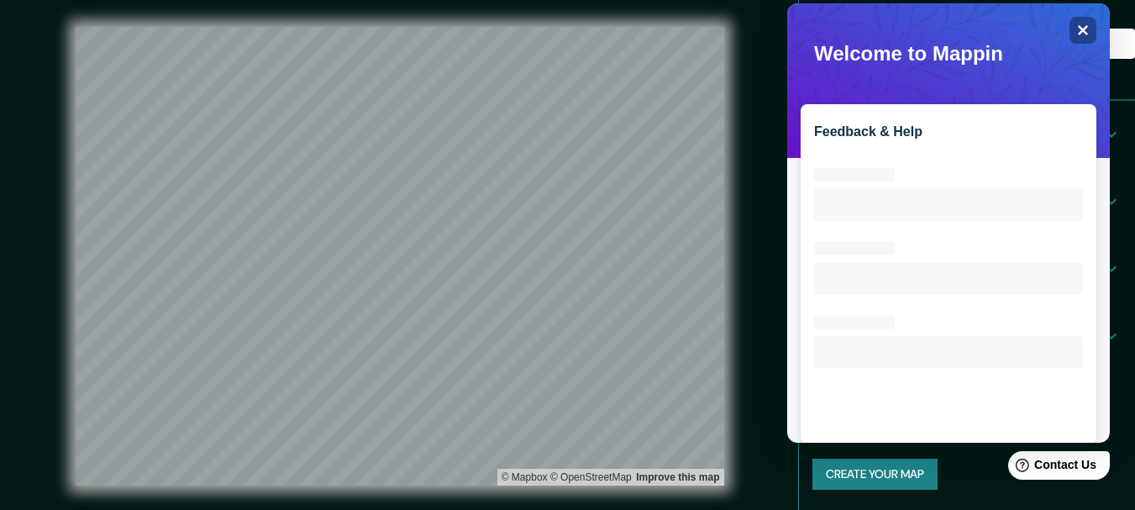
scroll to position [0, 0]
click at [1083, 21] on div "Close" at bounding box center [1082, 30] width 27 height 27
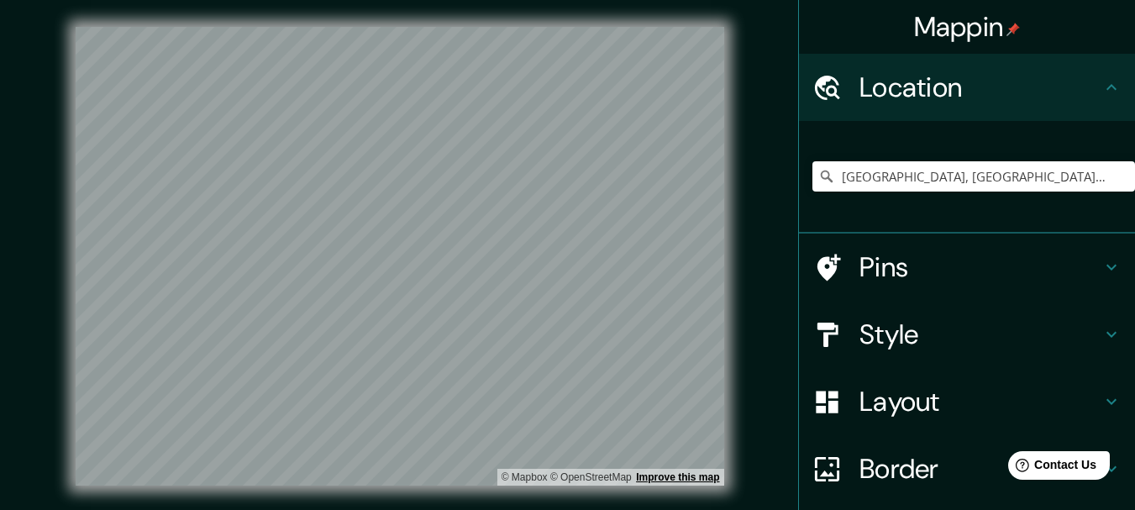
click at [701, 477] on link "Improve this map" at bounding box center [677, 477] width 83 height 12
